Goal: Information Seeking & Learning: Learn about a topic

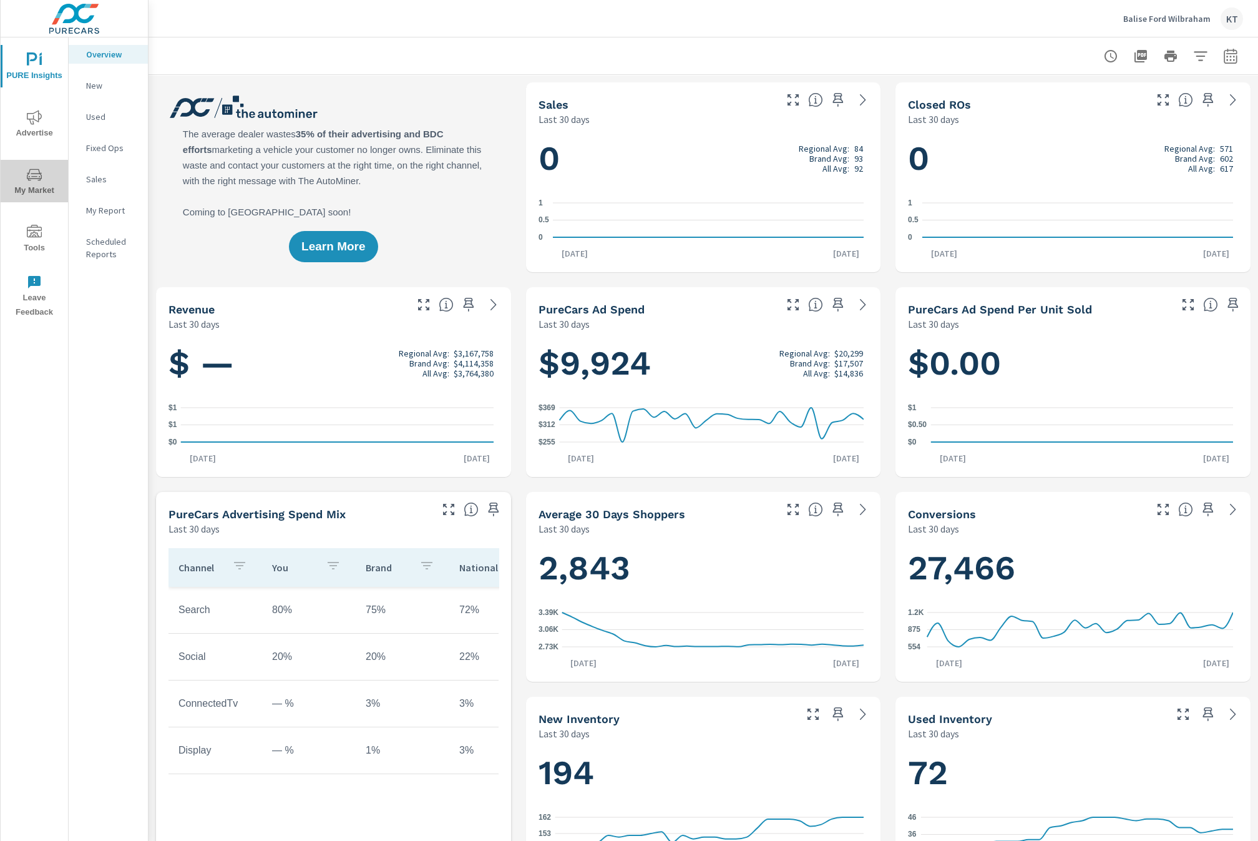
click at [32, 183] on span "My Market" at bounding box center [34, 182] width 60 height 31
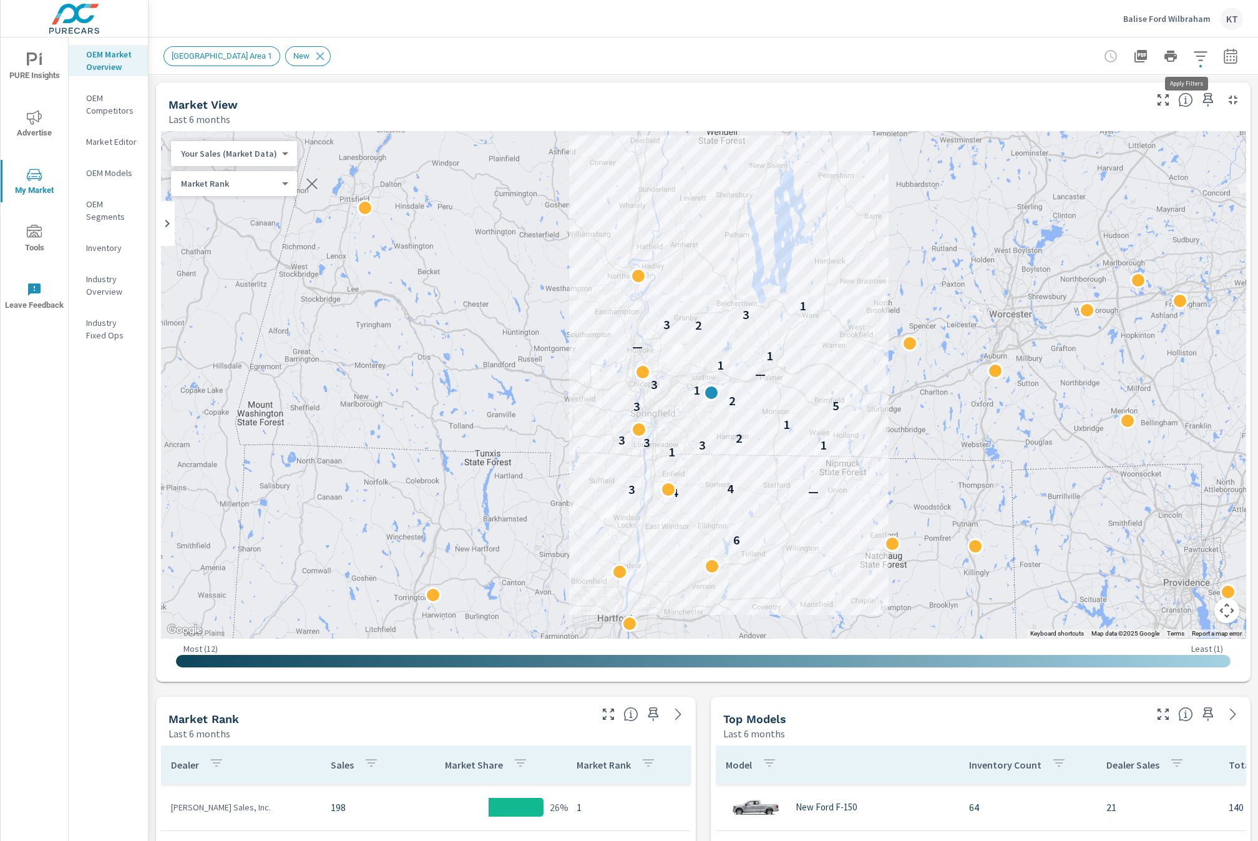
click at [1193, 53] on icon "button" at bounding box center [1200, 56] width 15 height 15
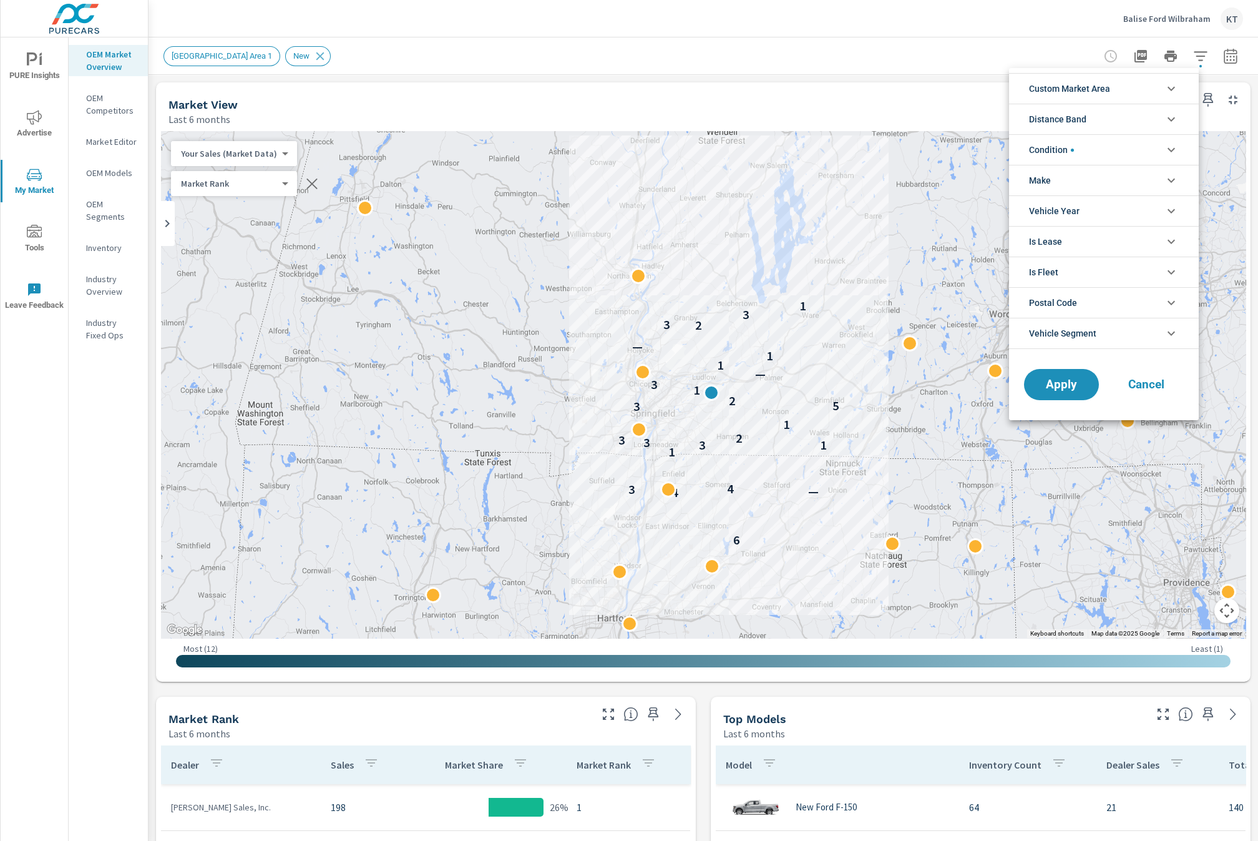
click at [1139, 149] on li "Condition" at bounding box center [1104, 149] width 190 height 31
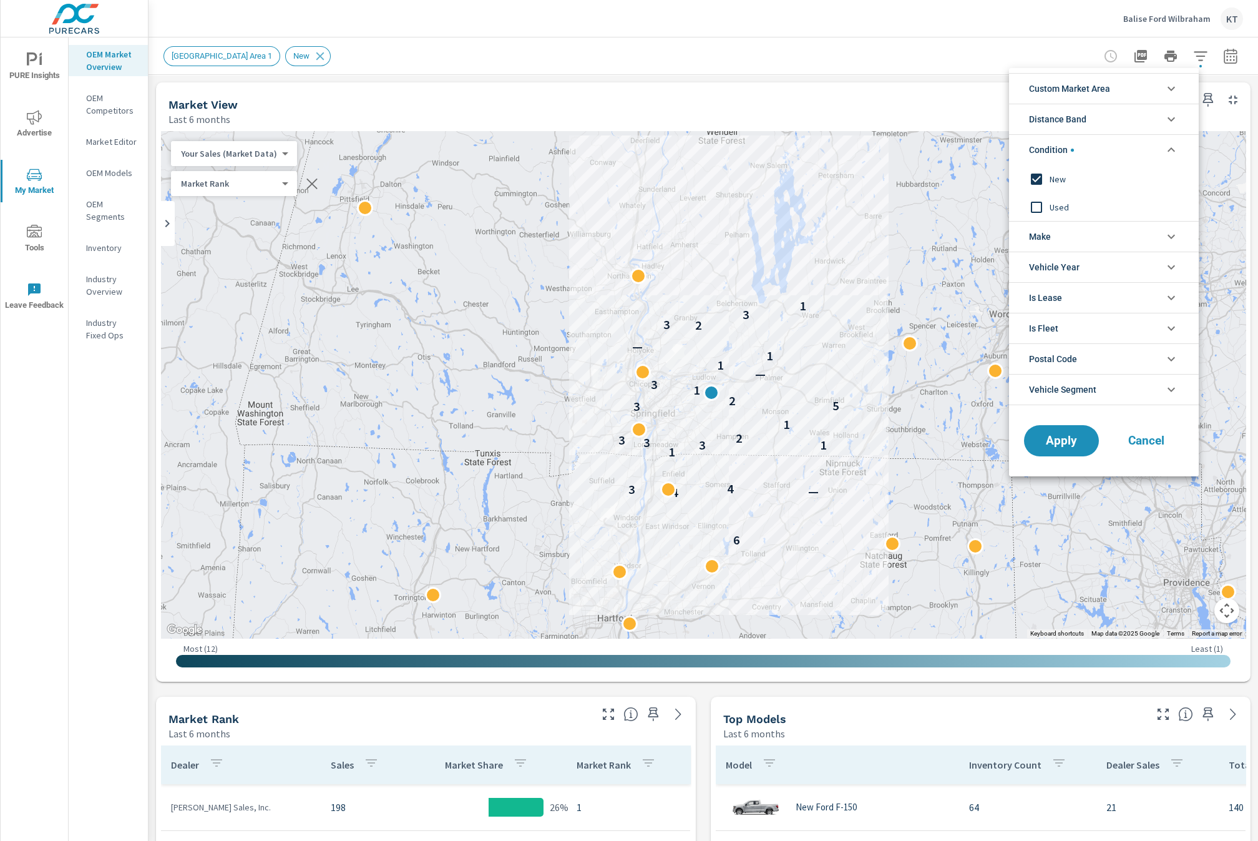
click at [1168, 148] on icon "filter options" at bounding box center [1171, 149] width 15 height 15
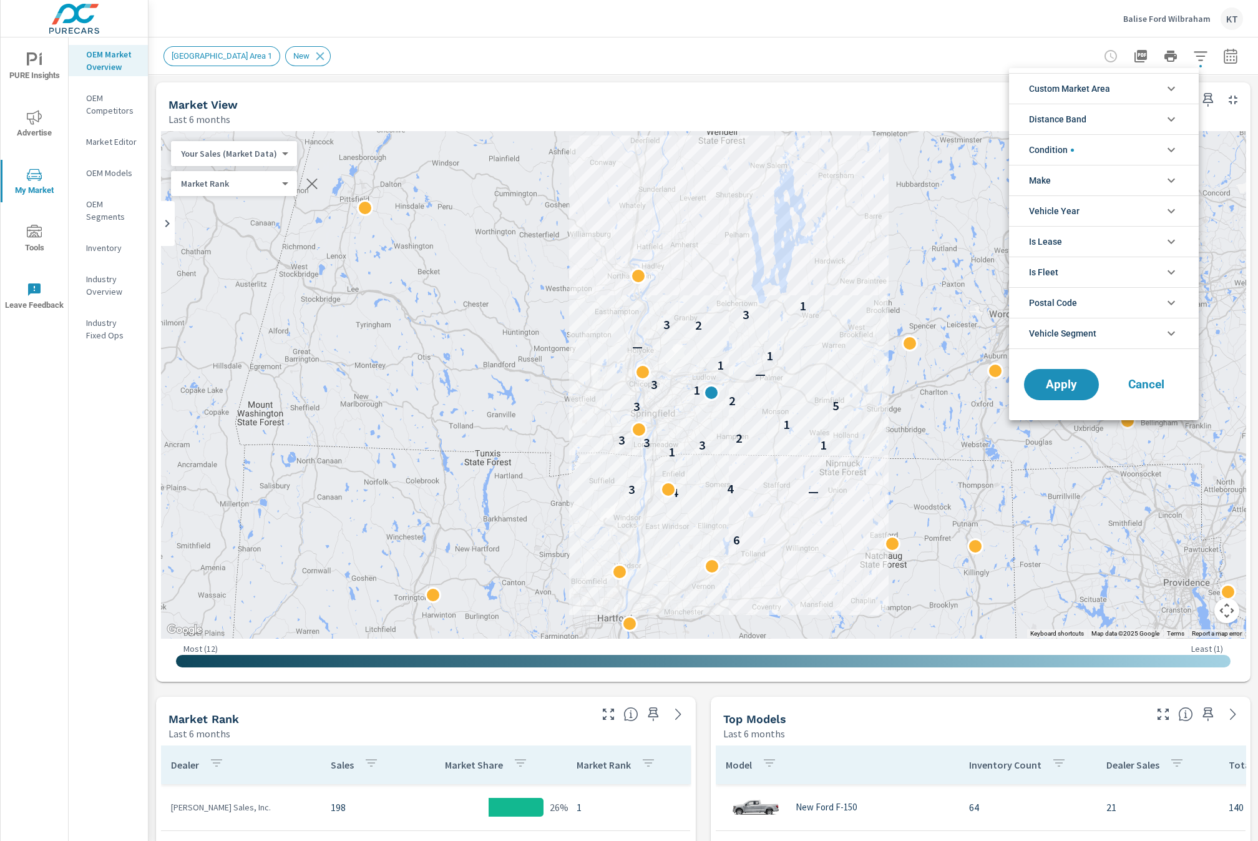
click at [1164, 109] on li "Distance Band" at bounding box center [1104, 119] width 190 height 31
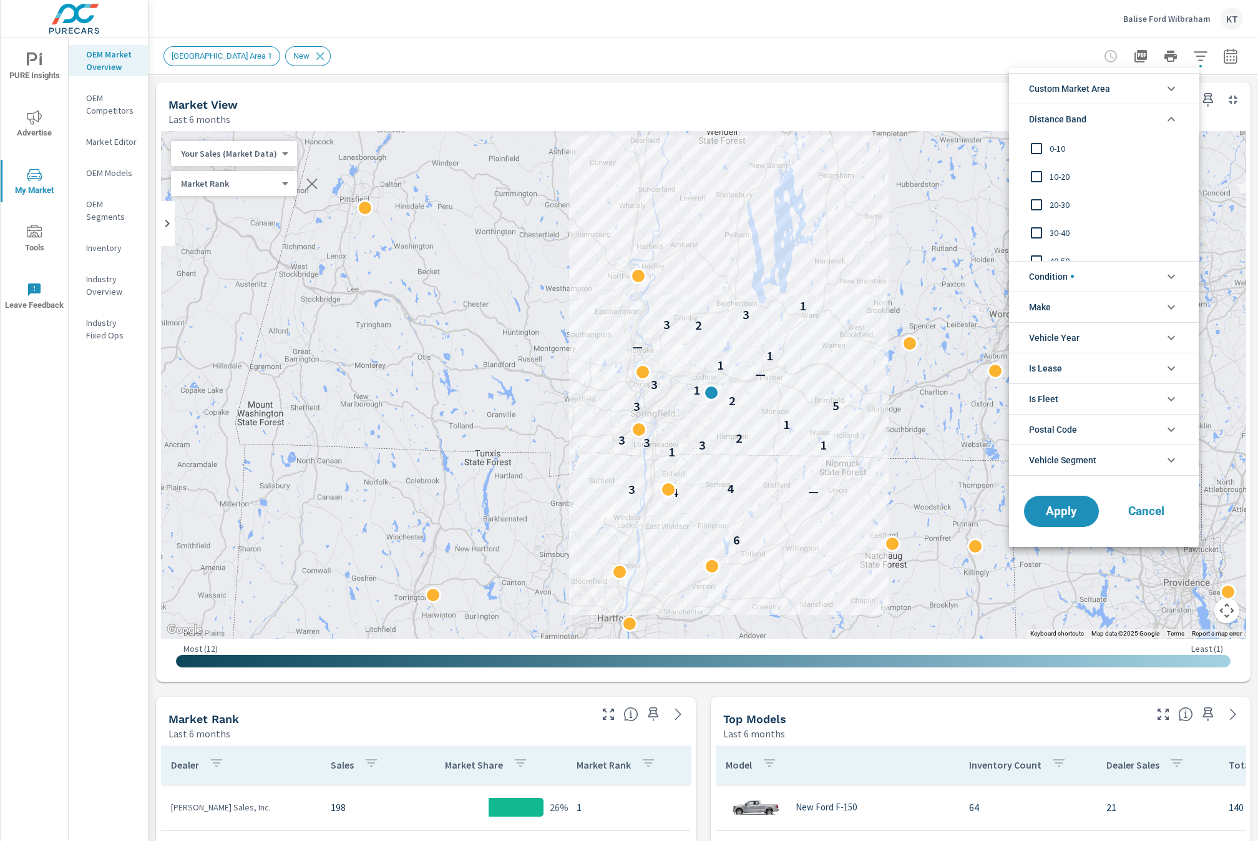
click at [1170, 114] on icon "filter options" at bounding box center [1171, 119] width 15 height 15
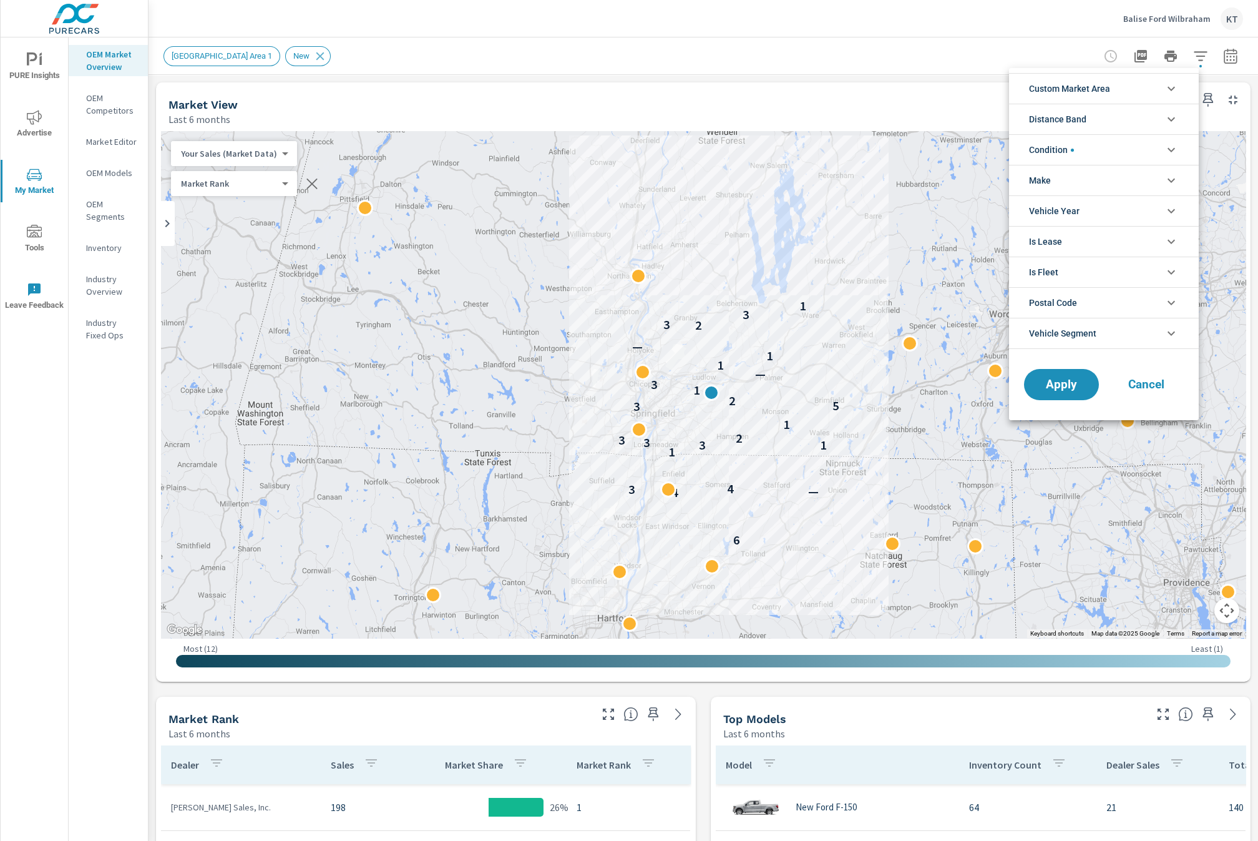
click at [1170, 86] on icon "filter options" at bounding box center [1171, 88] width 15 height 15
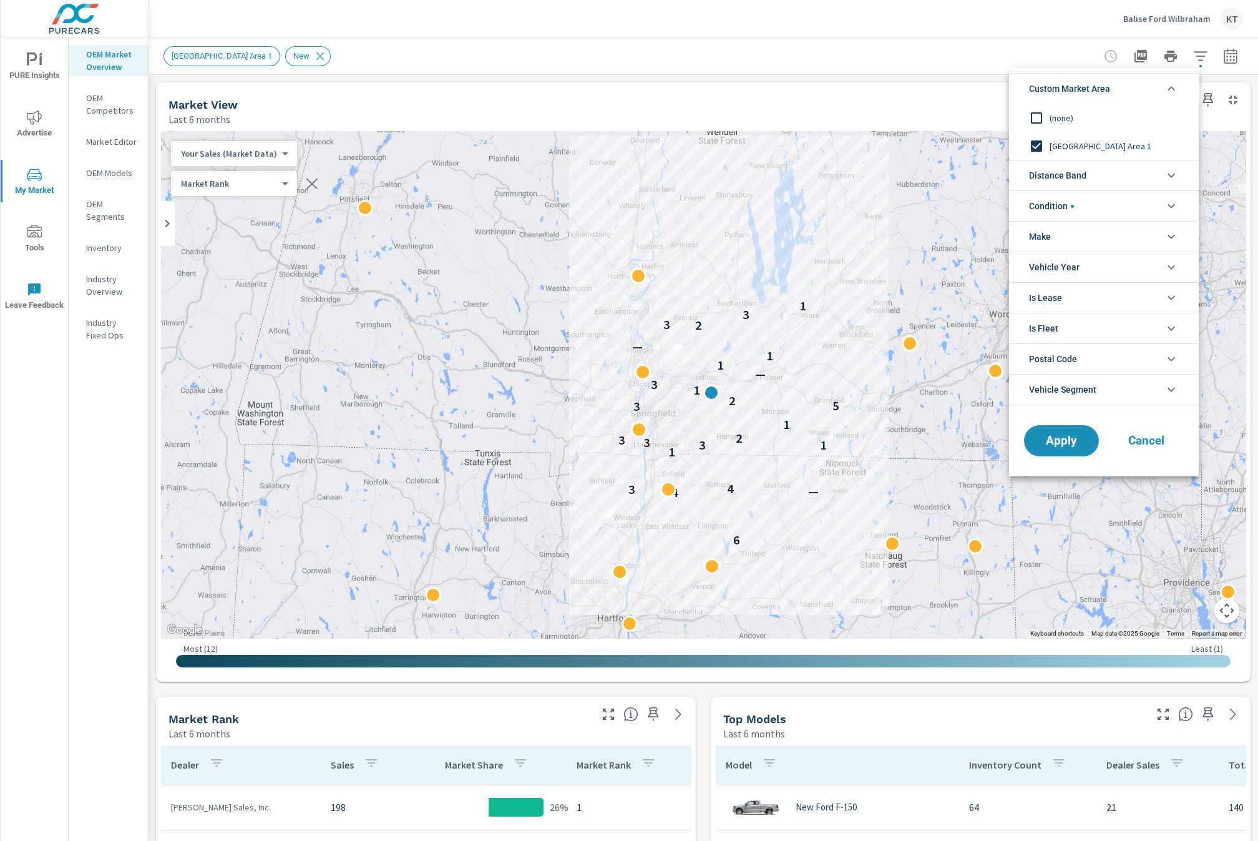
click at [1037, 118] on input "filter options" at bounding box center [1036, 118] width 26 height 26
click at [1051, 447] on span "Apply" at bounding box center [1061, 441] width 51 height 12
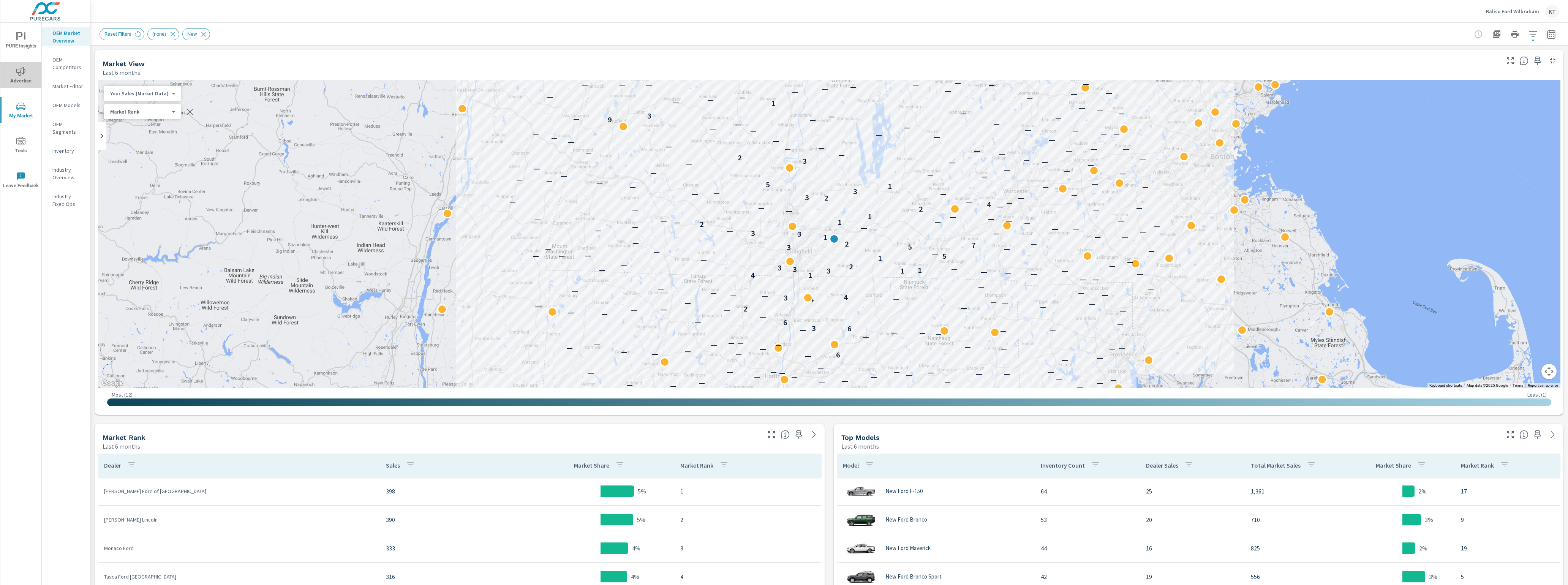
click at [16, 72] on icon "nav menu" at bounding box center [21, 71] width 9 height 9
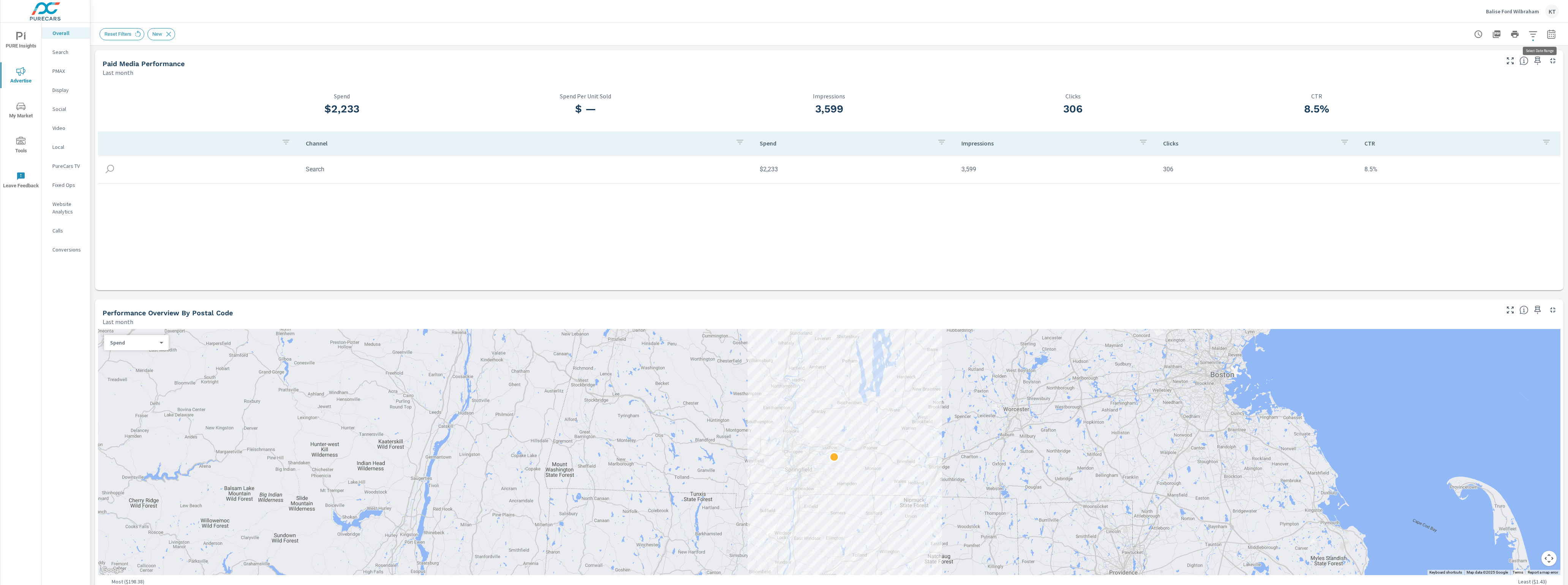
click at [765, 38] on icon "button" at bounding box center [1551, 33] width 8 height 9
click at [765, 65] on select "Custom [DATE] Last week Last 7 days Last 14 days Last 30 days Last 45 days Last…" at bounding box center [1482, 65] width 76 height 15
select select "Last 2 months"
click at [765, 58] on select "Custom [DATE] Last week Last 7 days Last 14 days Last 30 days Last 45 days Last…" at bounding box center [1482, 65] width 76 height 15
click at [765, 108] on span "Apply" at bounding box center [1465, 107] width 31 height 7
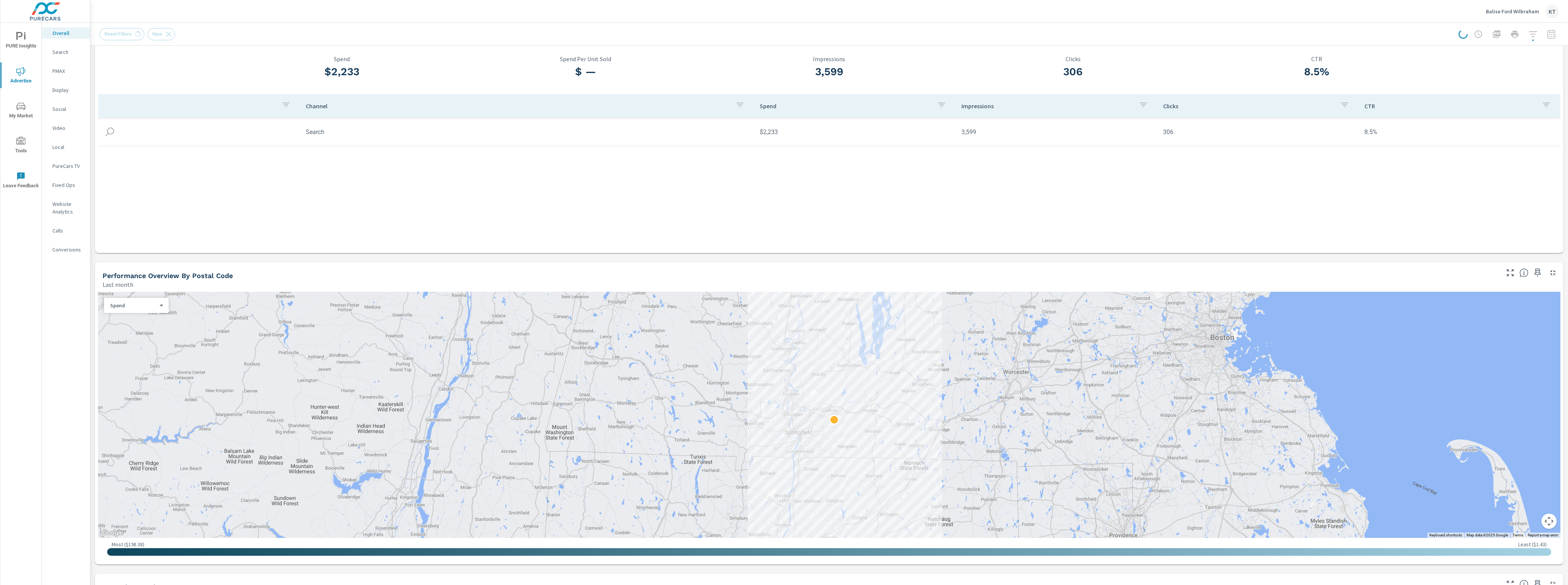
scroll to position [57, 0]
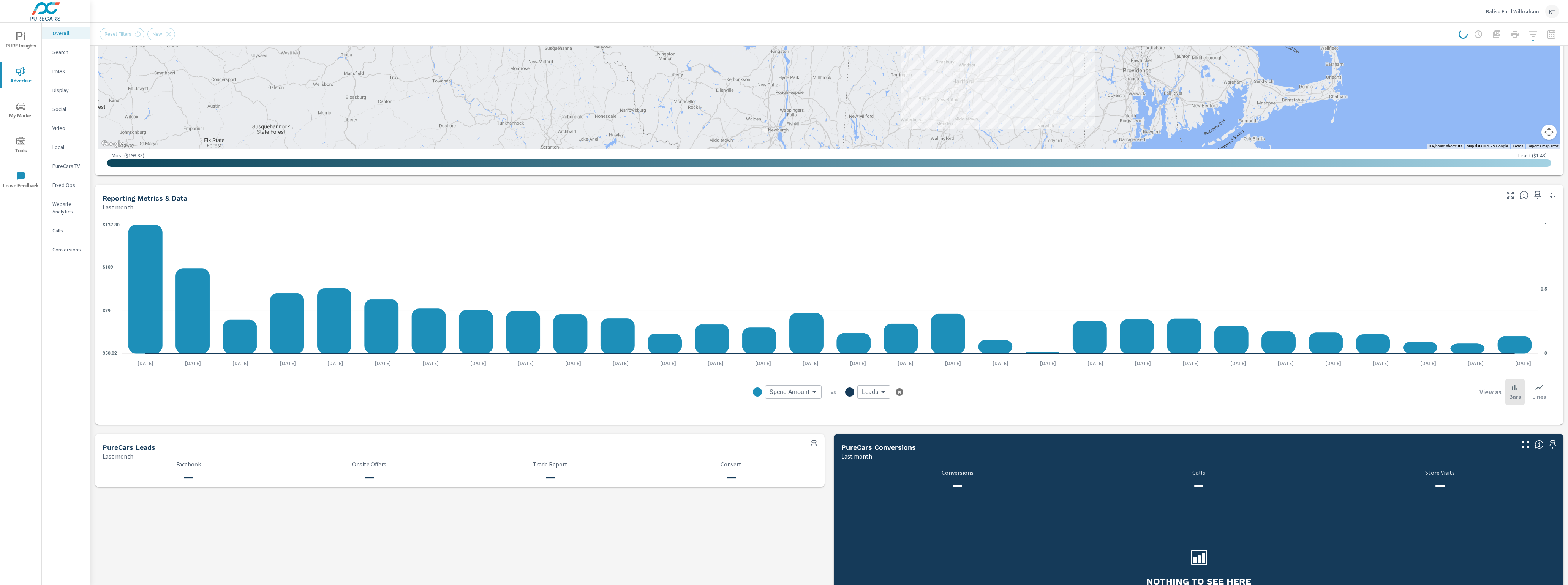
scroll to position [456, 0]
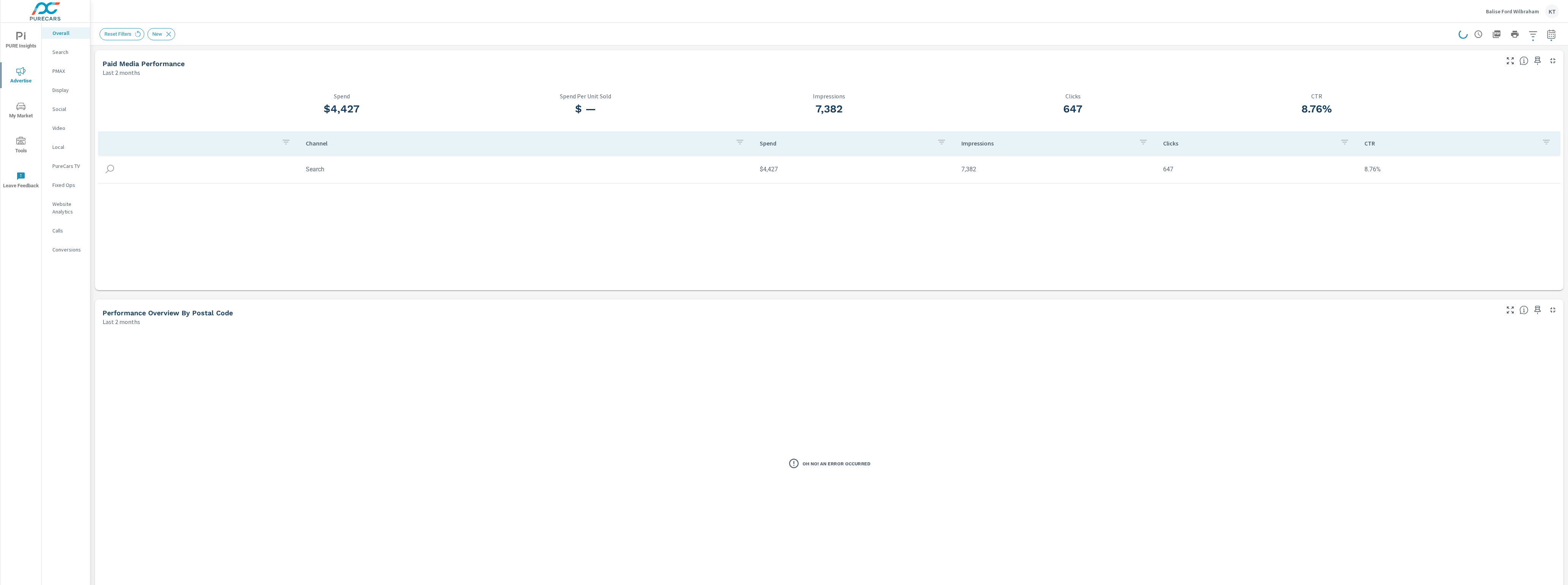
click at [19, 76] on span "Advertise" at bounding box center [21, 76] width 37 height 19
click at [24, 114] on span "My Market" at bounding box center [21, 111] width 37 height 19
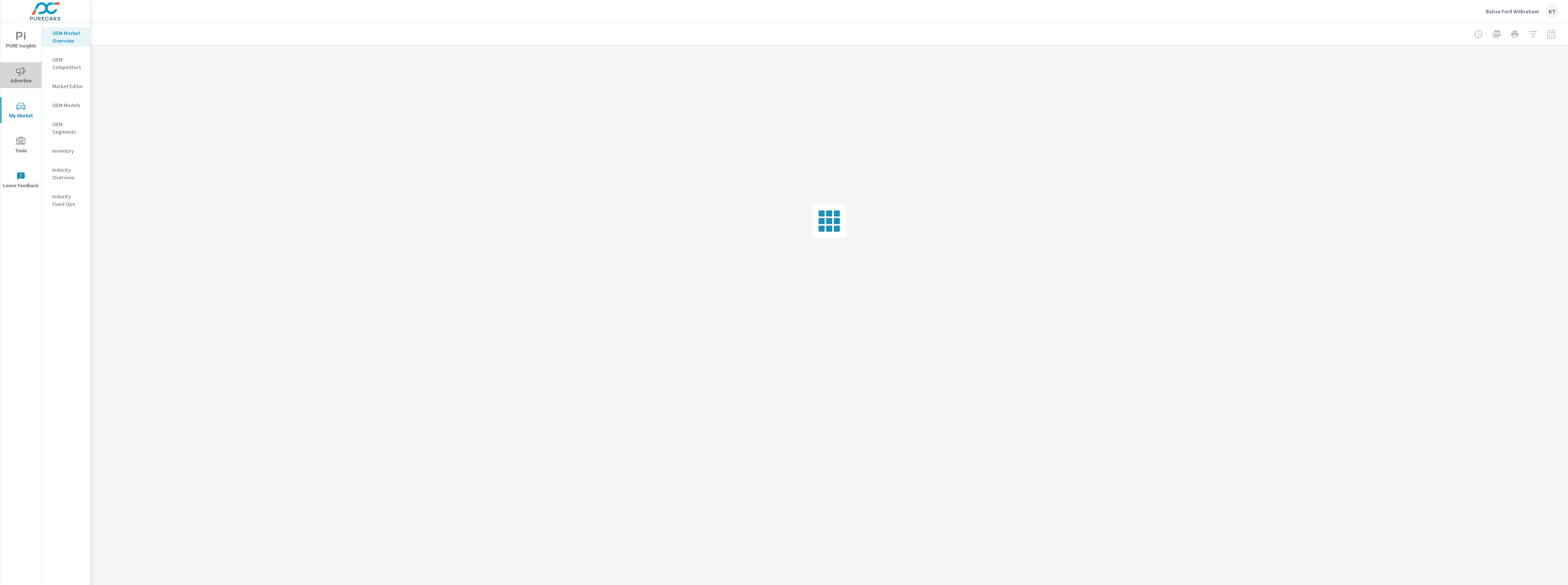
click at [19, 76] on span "Advertise" at bounding box center [21, 76] width 37 height 19
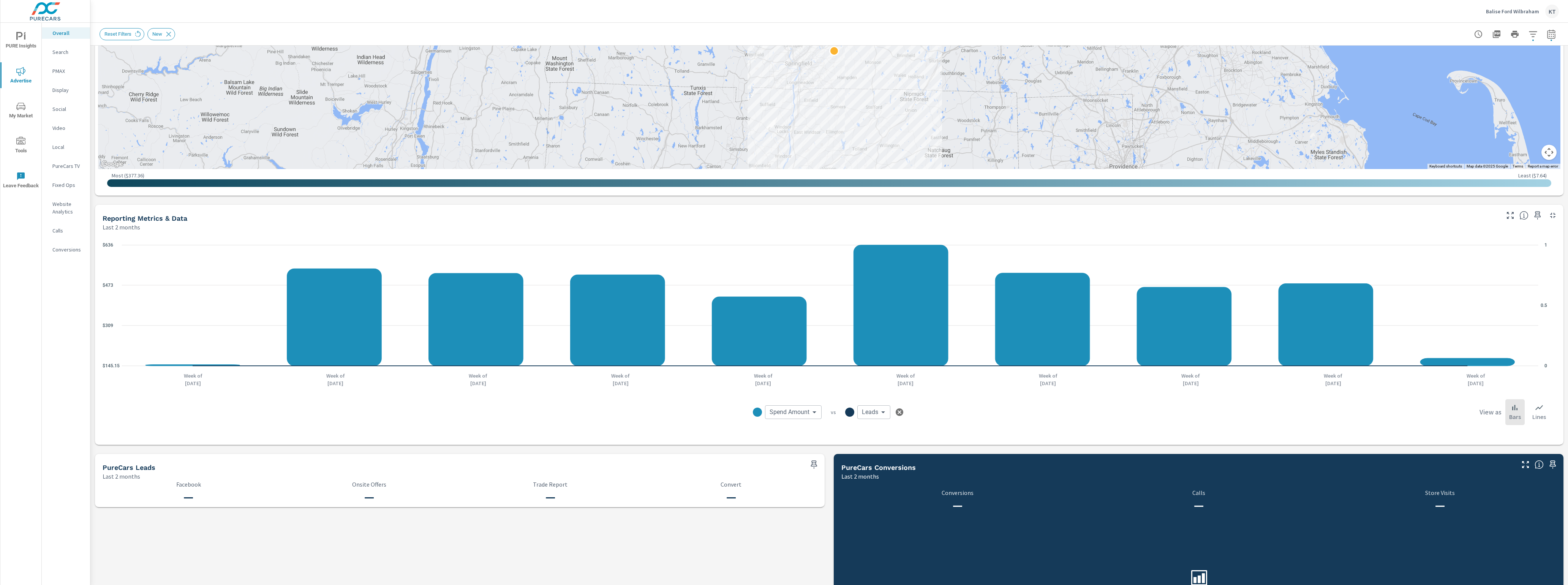
scroll to position [433, 0]
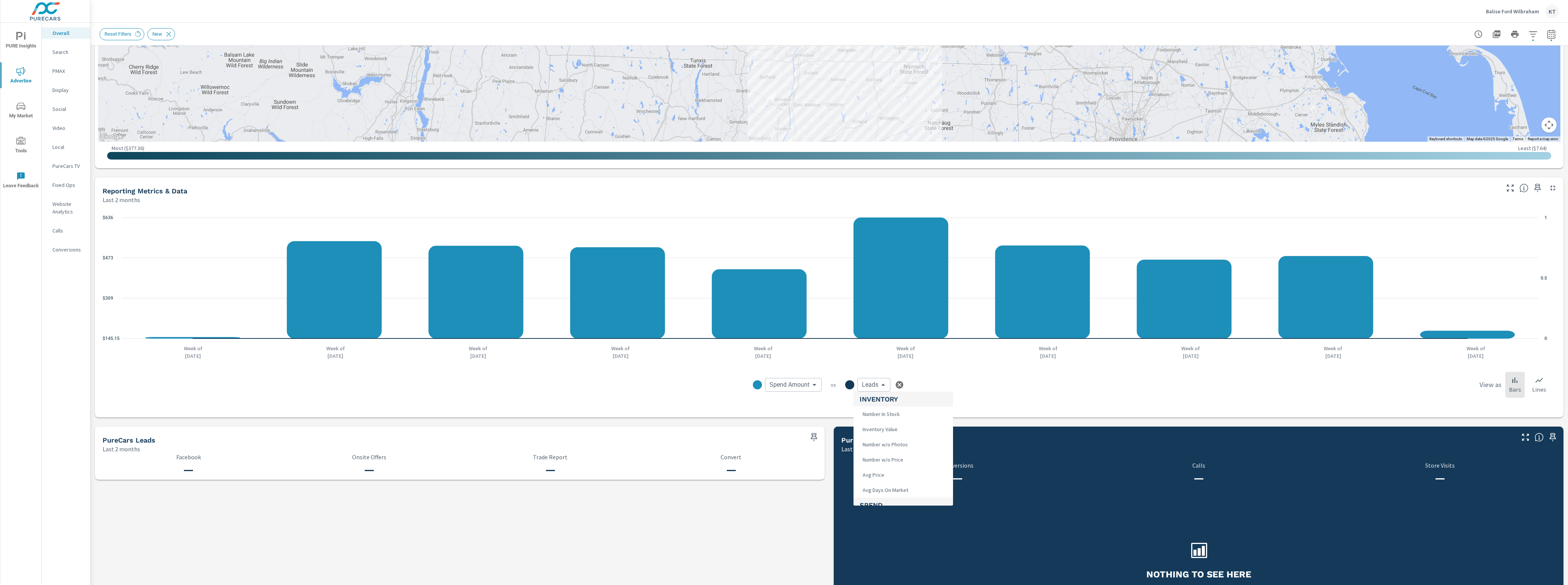
click at [765, 384] on body "PURE Insights Advertise My Market Tools Leave Feedback Overall Search PMAX Disp…" at bounding box center [784, 292] width 1568 height 585
click at [765, 384] on div at bounding box center [784, 292] width 1568 height 585
click at [765, 382] on body "PURE Insights Advertise My Market Tools Leave Feedback Overall Search PMAX Disp…" at bounding box center [784, 292] width 1568 height 585
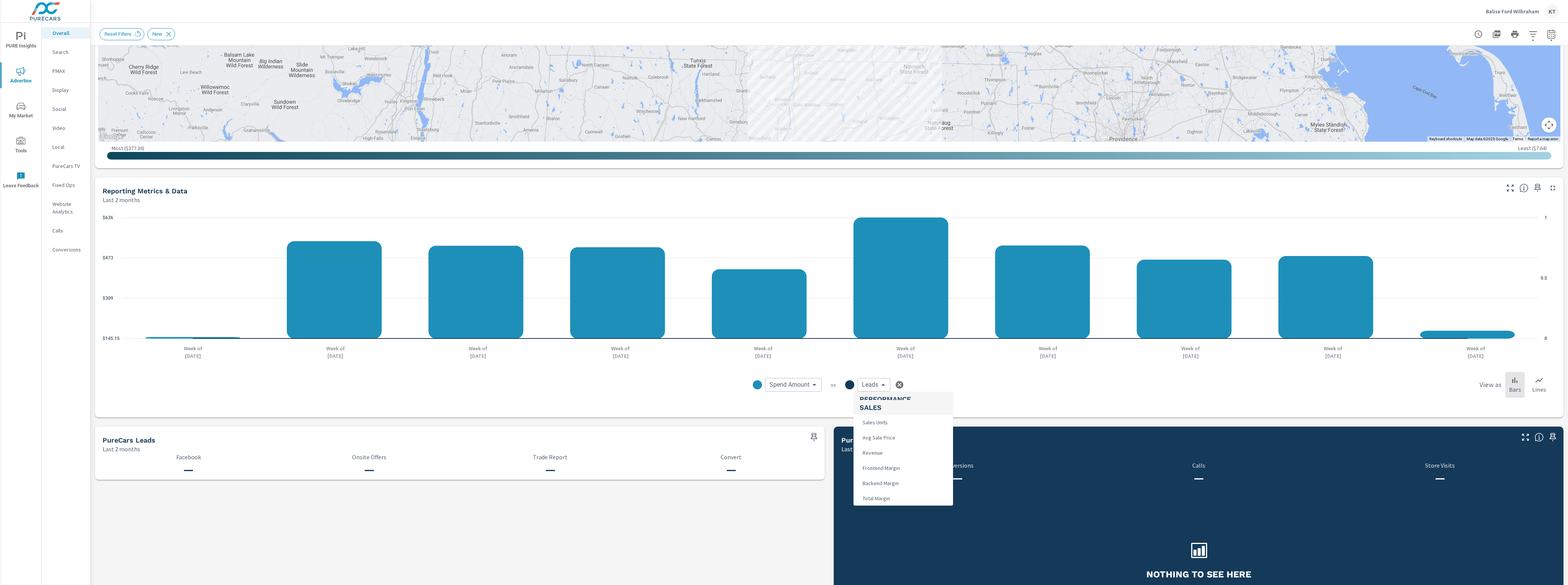
click at [765, 511] on div at bounding box center [784, 292] width 1568 height 585
click at [765, 385] on body "PURE Insights Advertise My Market Tools Leave Feedback Overall Search PMAX Disp…" at bounding box center [784, 292] width 1568 height 585
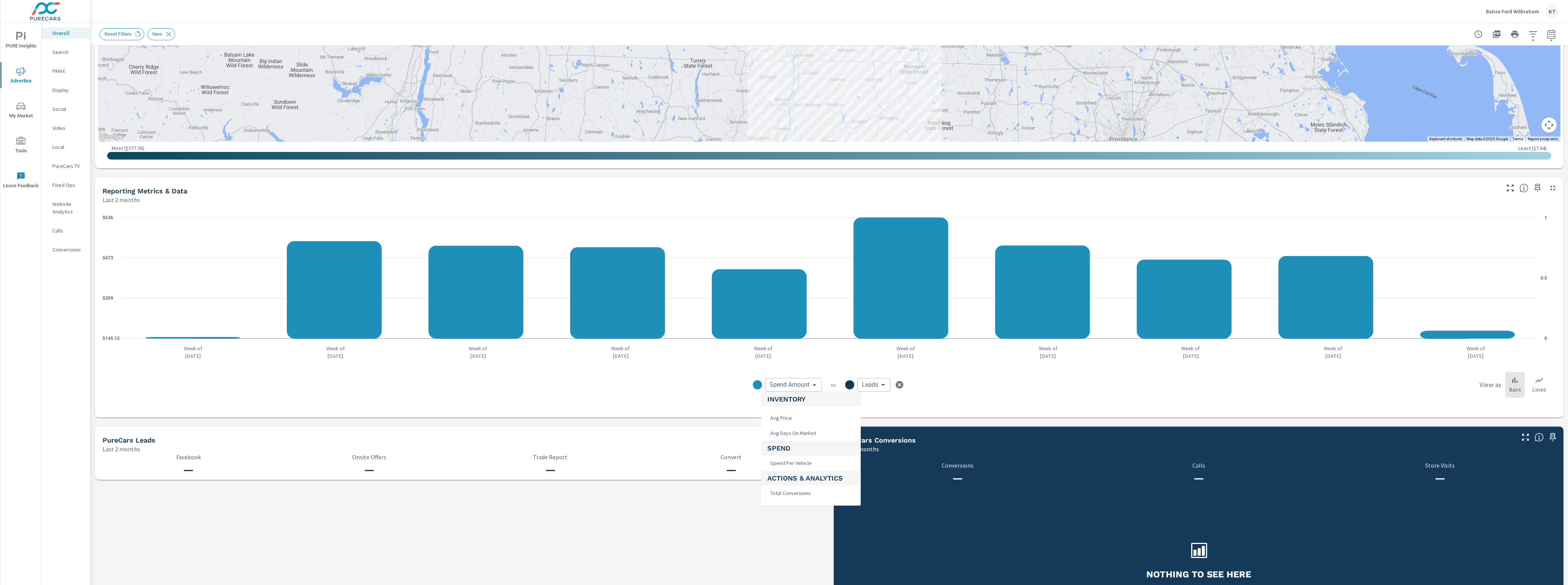
scroll to position [114, 0]
click at [733, 511] on div at bounding box center [784, 292] width 1568 height 585
click at [765, 36] on icon "button" at bounding box center [1551, 35] width 5 height 3
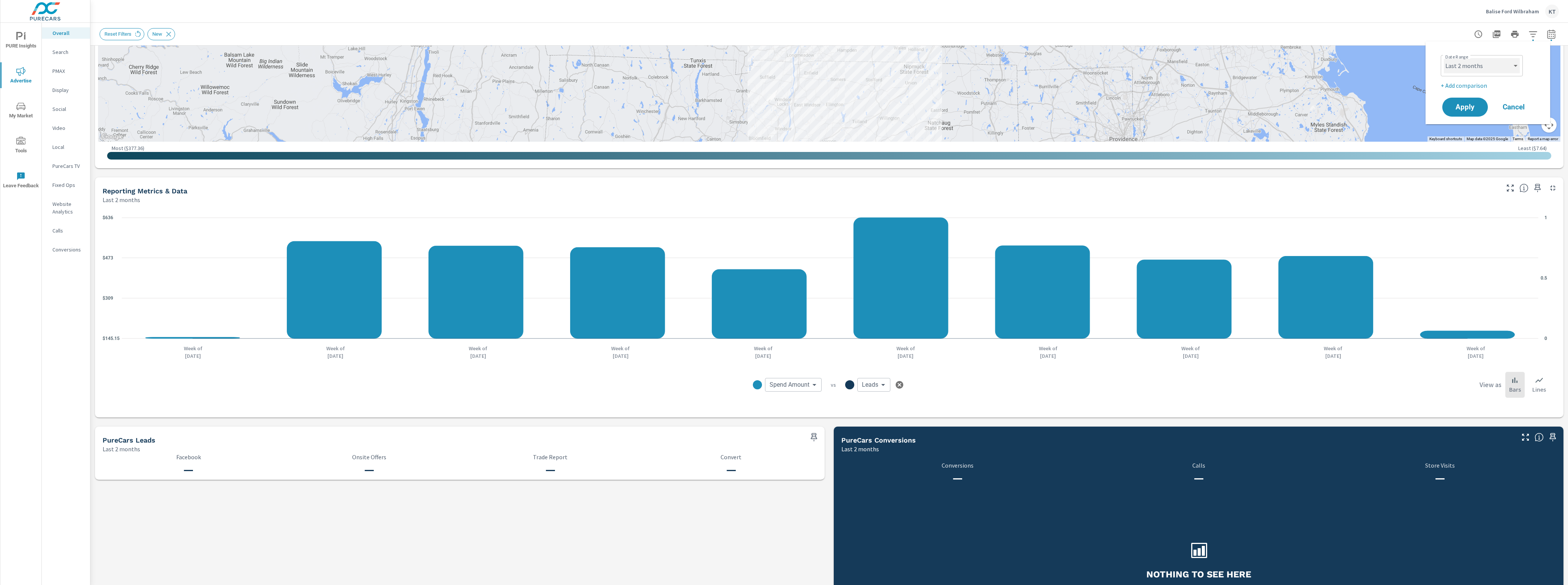
click at [765, 68] on select "Custom [DATE] Last week Last 7 days Last 14 days Last 30 days Last 45 days Last…" at bounding box center [1482, 65] width 76 height 15
select select "custom"
click at [765, 58] on select "Custom [DATE] Last week Last 7 days Last 14 days Last 30 days Last 45 days Last…" at bounding box center [1482, 65] width 76 height 15
click at [765, 94] on input "08/01/2025" at bounding box center [1462, 94] width 43 height 15
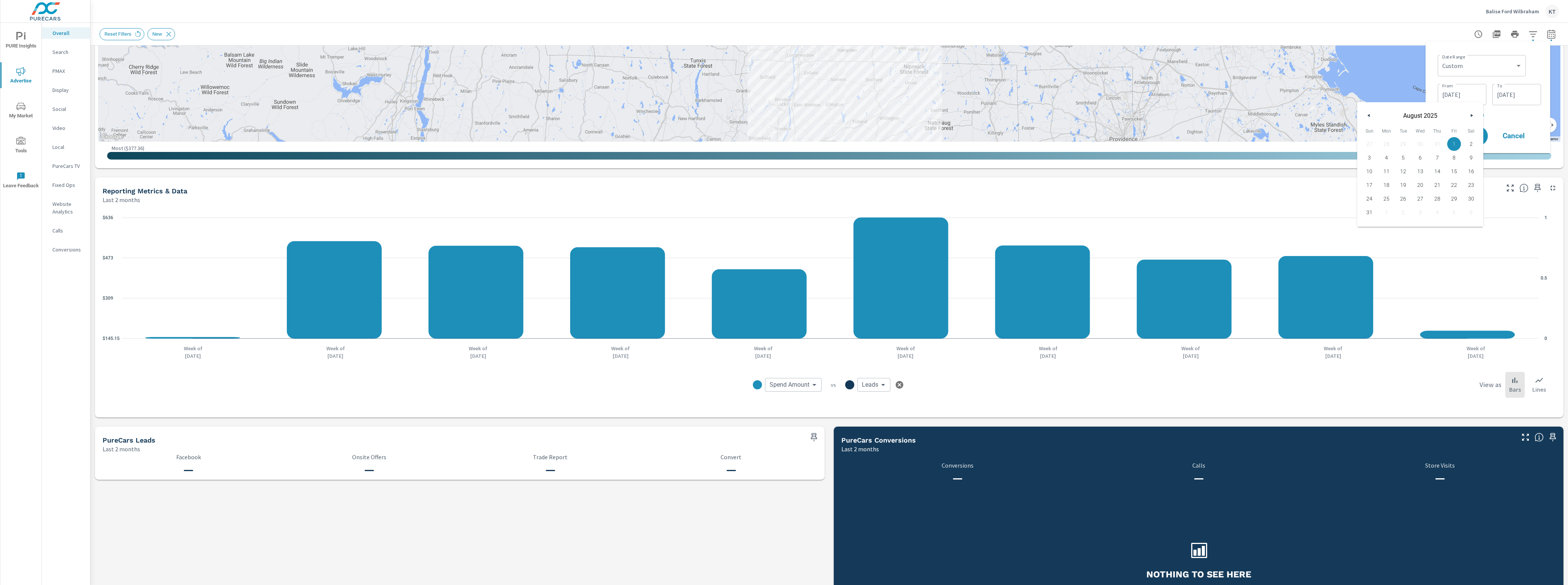
click at [765, 114] on icon "button" at bounding box center [1368, 115] width 4 height 3
click at [765, 141] on span "1" at bounding box center [1403, 144] width 17 height 10
type input "[DATE]"
click at [765, 110] on p "+ Add comparison" at bounding box center [1489, 114] width 103 height 9
click at [765, 127] on select "Custom Previous period Previous month Previous year" at bounding box center [1482, 128] width 82 height 15
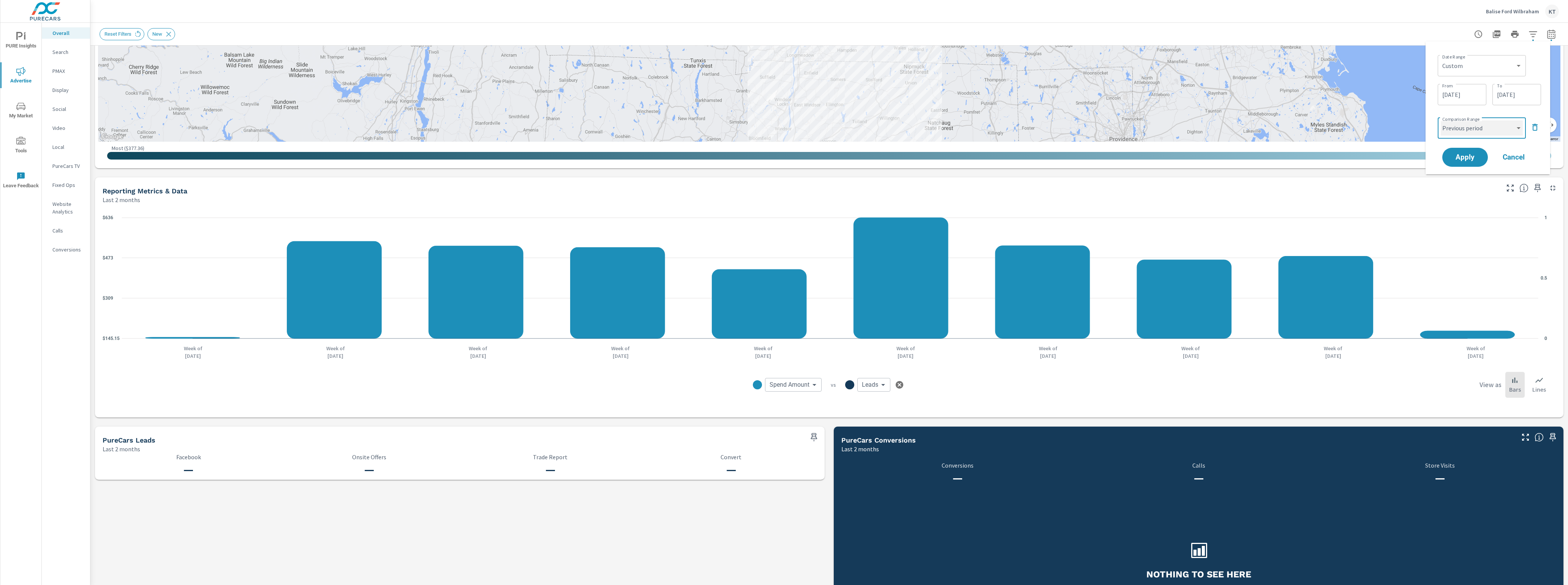
select select "Previous year"
click at [765, 121] on select "Custom Previous period Previous month Previous year" at bounding box center [1482, 128] width 82 height 15
click at [765, 156] on span "Apply" at bounding box center [1465, 158] width 31 height 7
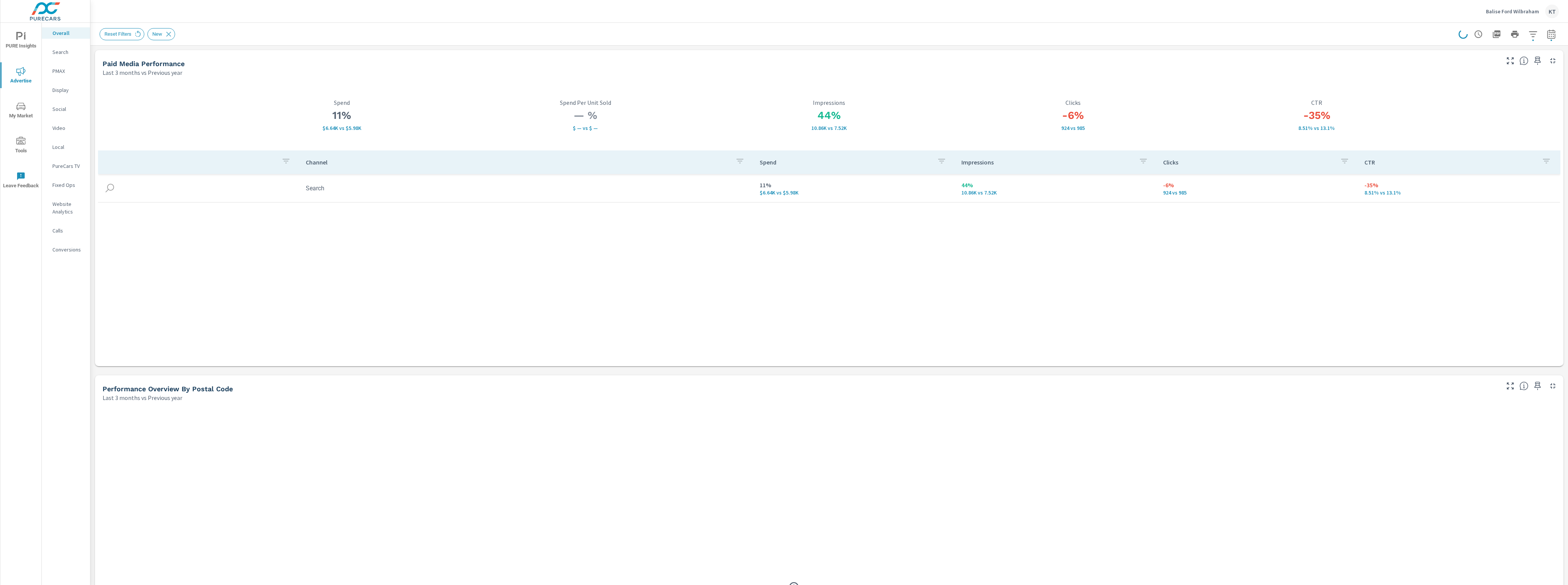
click at [68, 33] on p "Overall" at bounding box center [68, 33] width 32 height 7
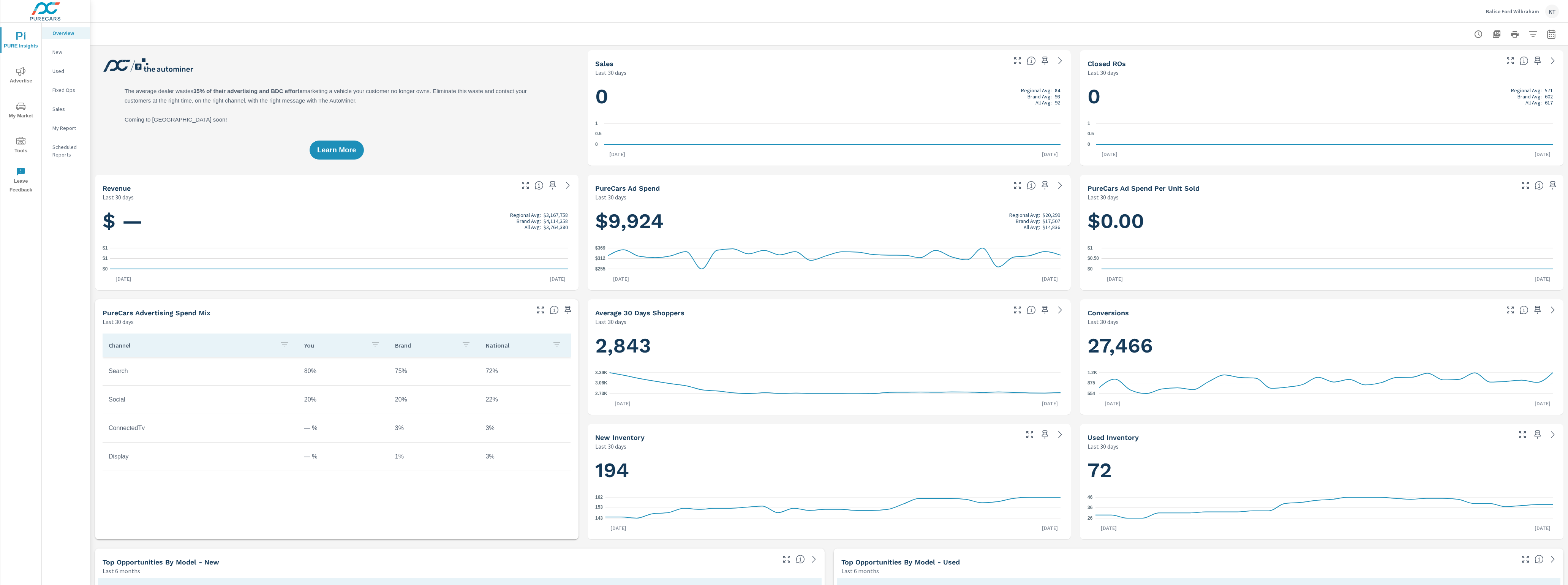
click at [22, 115] on span "My Market" at bounding box center [21, 111] width 37 height 19
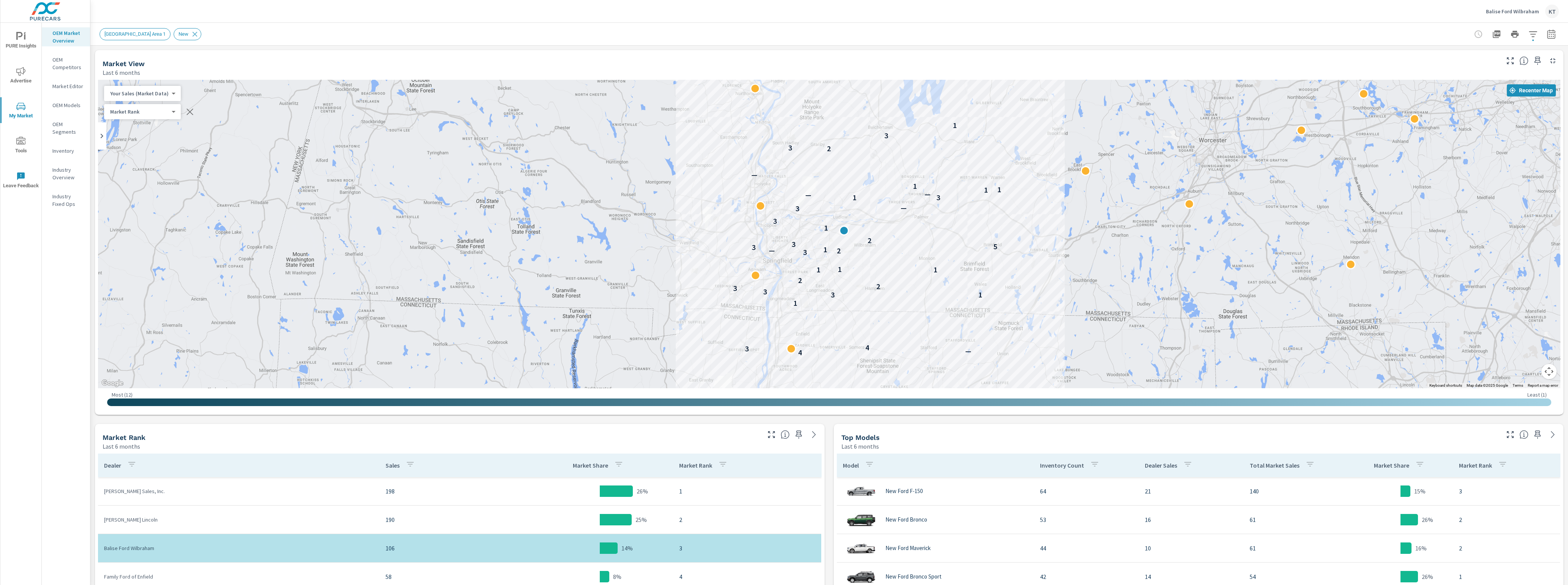
drag, startPoint x: 984, startPoint y: 276, endPoint x: 1170, endPoint y: 310, distance: 189.1
click at [1170, 310] on div "6 4 — 3 4 1 3 1 3 3 2 2 1 1 1 3 2 — 1 3 5 3 2 1 3 3 — 1 3 — — 1 1 1 — 2 3 3 1" at bounding box center [1537, 486] width 1045 height 438
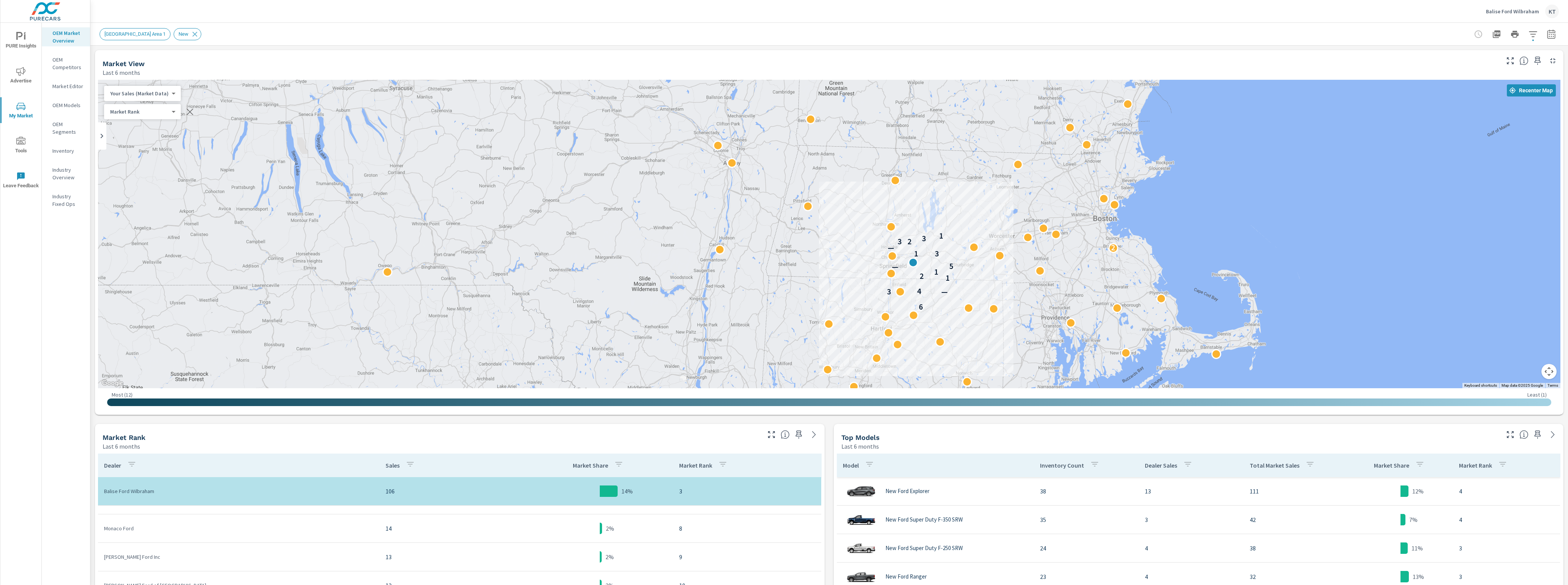
scroll to position [284, 0]
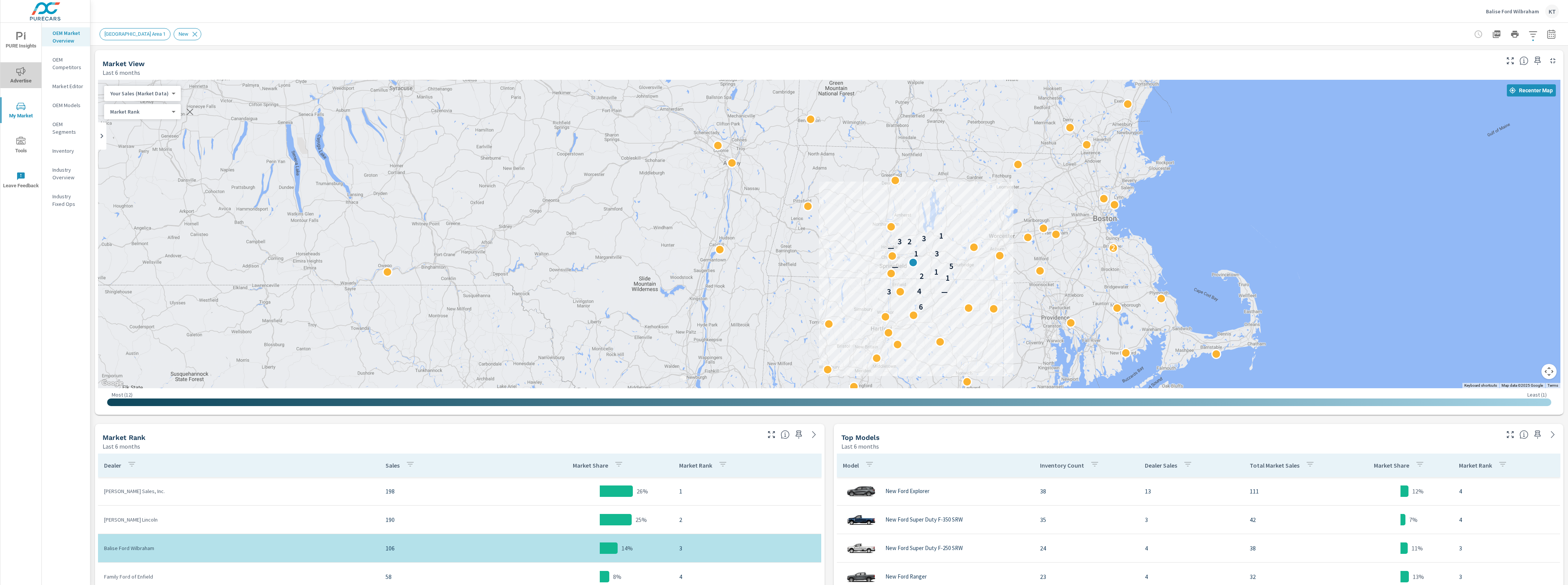
click at [18, 76] on span "Advertise" at bounding box center [21, 76] width 37 height 19
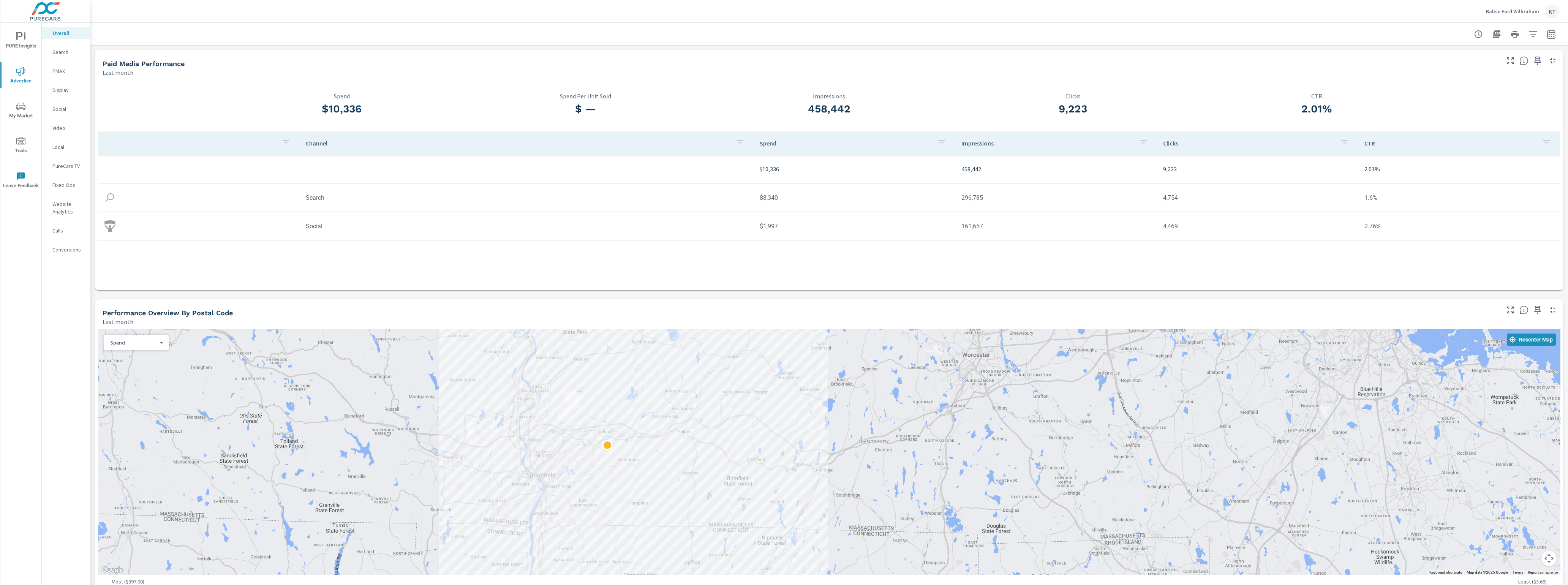
click at [21, 80] on span "Advertise" at bounding box center [21, 76] width 37 height 19
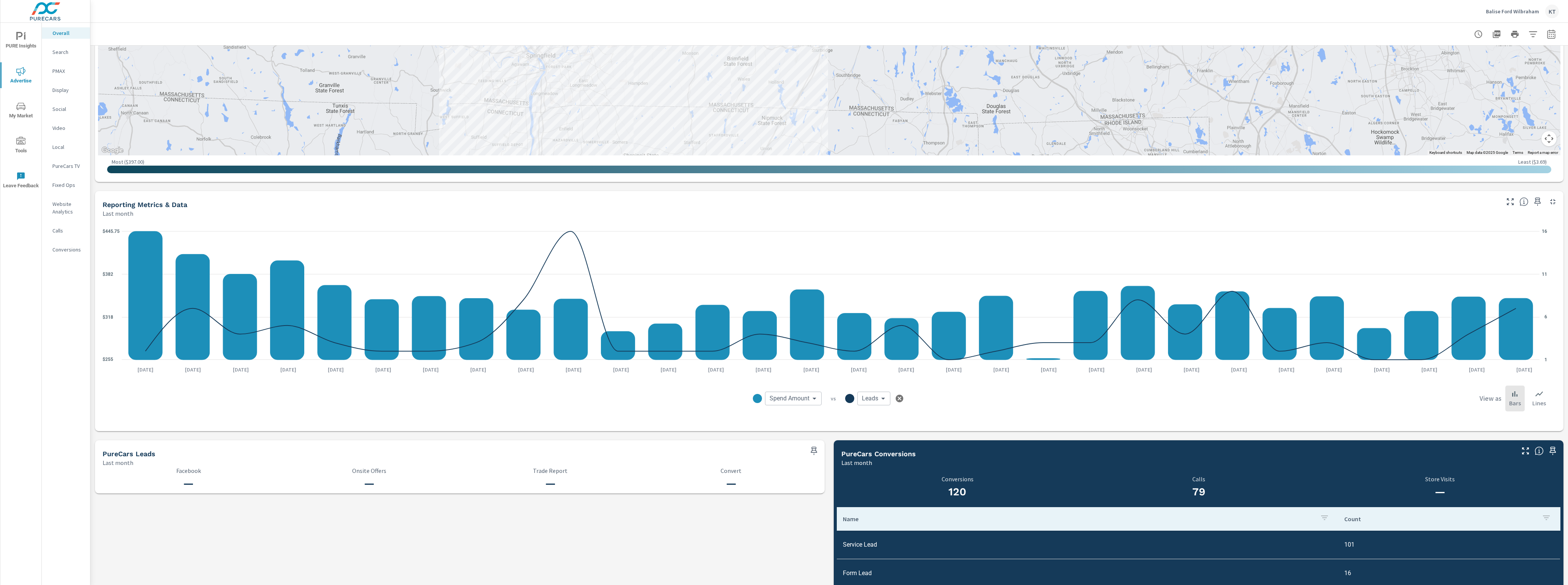
scroll to position [421, 0]
click at [1547, 35] on icon "button" at bounding box center [1551, 34] width 9 height 9
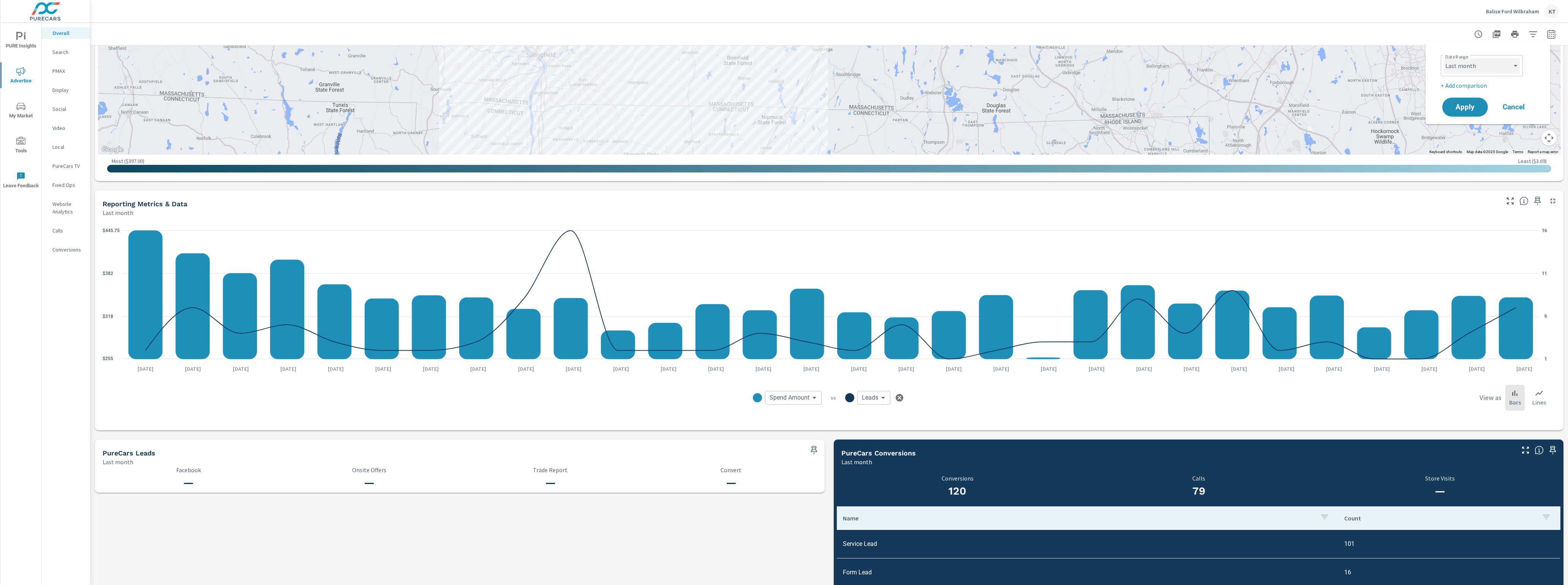
click at [1483, 65] on select "Custom [DATE] Last week Last 7 days Last 14 days Last 30 days Last 45 days Last…" at bounding box center [1482, 65] width 76 height 15
select select "custom"
click at [1444, 58] on select "Custom [DATE] Last week Last 7 days Last 14 days Last 30 days Last 45 days Last…" at bounding box center [1482, 65] width 76 height 15
click at [1451, 94] on input "[DATE]" at bounding box center [1462, 94] width 43 height 15
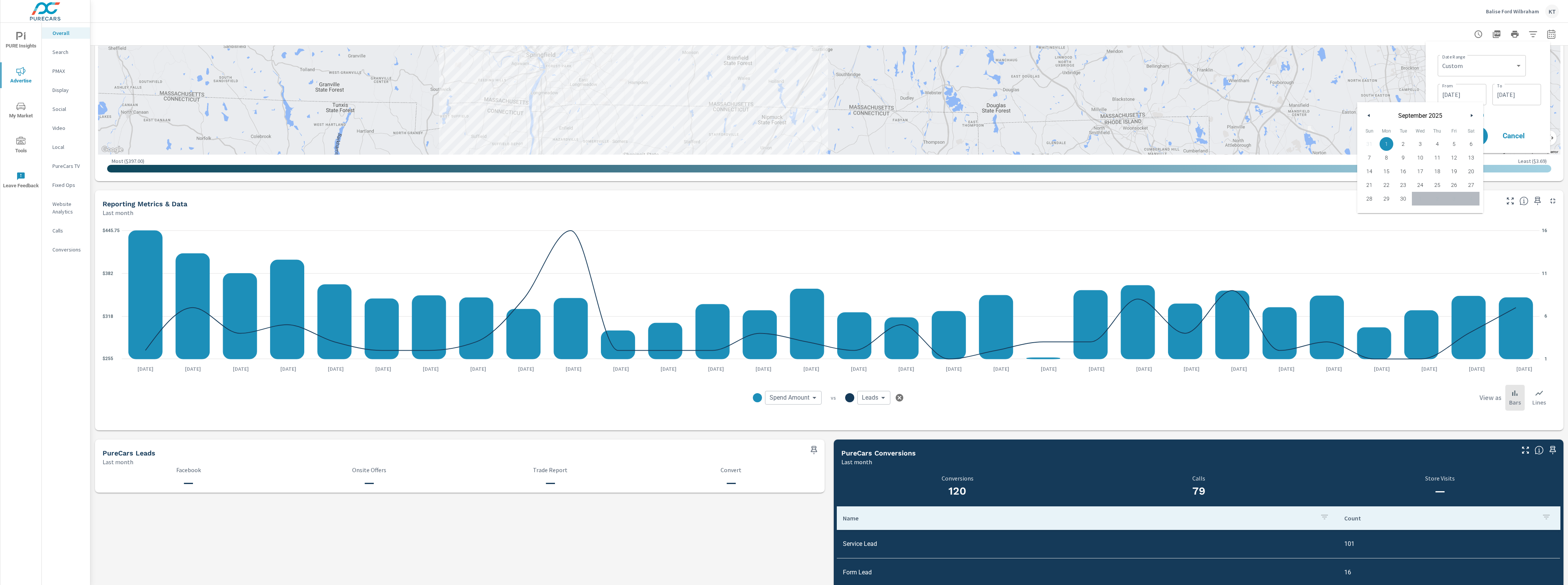
click at [1367, 116] on icon "button" at bounding box center [1368, 115] width 4 height 3
click at [1403, 144] on span "1" at bounding box center [1403, 144] width 17 height 10
type input "[DATE]"
click at [1505, 123] on div "Date Range Custom [DATE] Last week Last 7 days Last 14 days Last 30 days Last 4…" at bounding box center [1488, 97] width 113 height 99
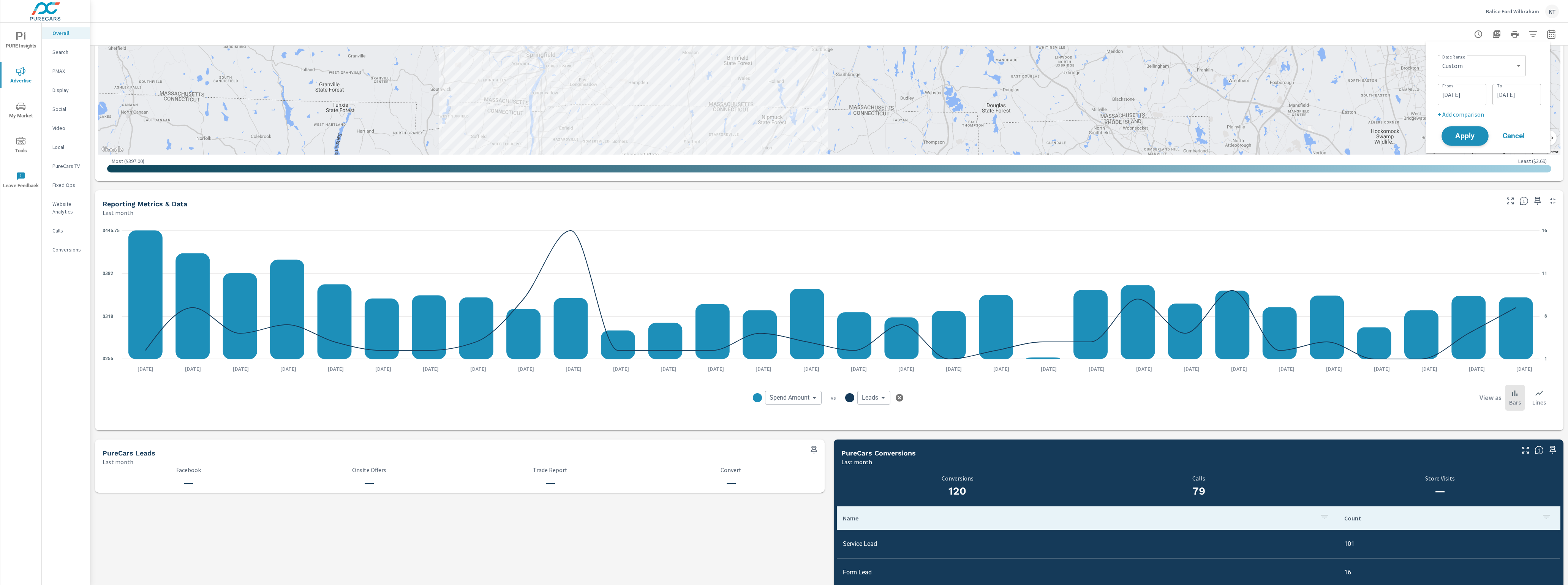
click at [1465, 141] on button "Apply" at bounding box center [1465, 136] width 47 height 19
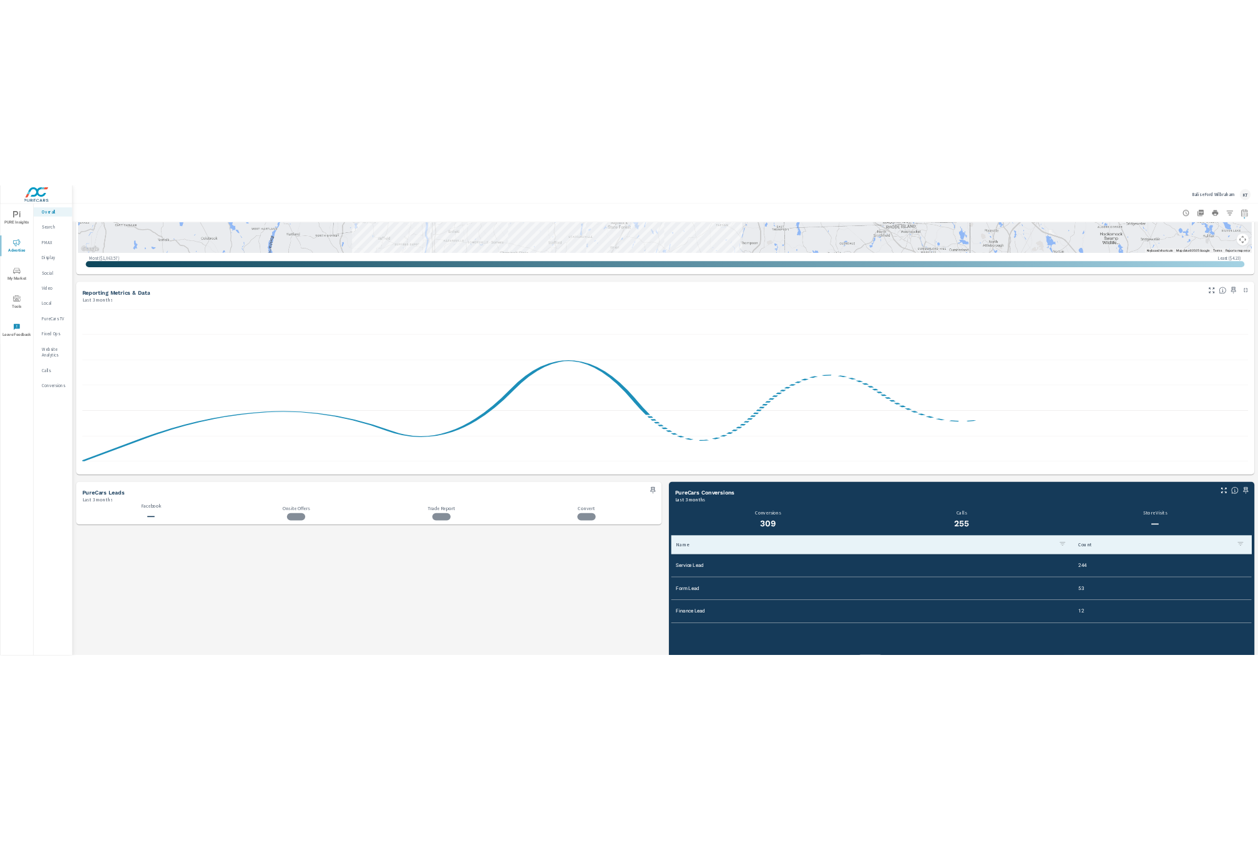
scroll to position [798, 0]
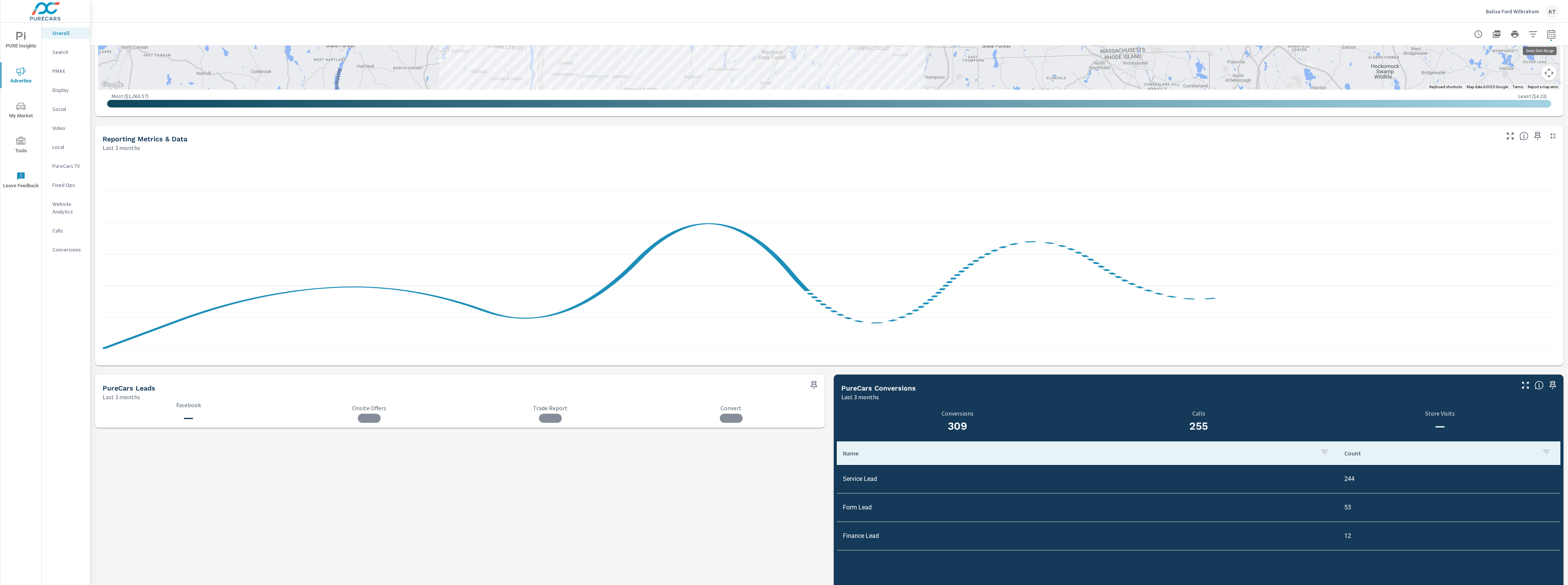
click at [1547, 35] on icon "button" at bounding box center [1551, 34] width 9 height 9
select select "Last 3 months"
click at [891, 504] on td "Form Lead" at bounding box center [1088, 507] width 502 height 19
